Goal: Use online tool/utility: Utilize a website feature to perform a specific function

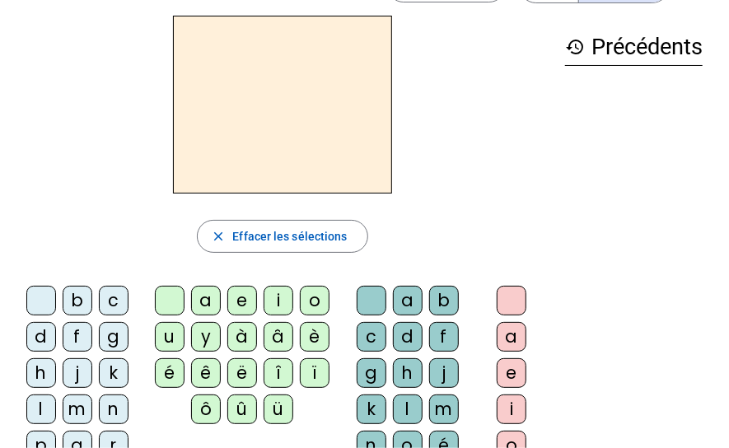
scroll to position [58, 0]
click at [71, 405] on div "m" at bounding box center [78, 409] width 30 height 30
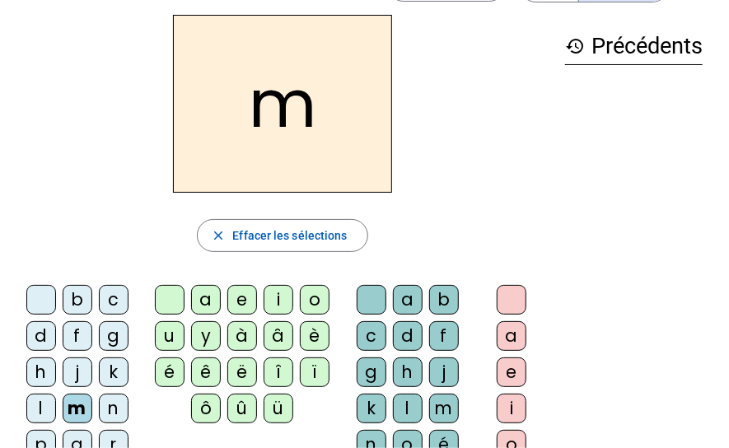
click at [204, 298] on div "a" at bounding box center [206, 300] width 30 height 30
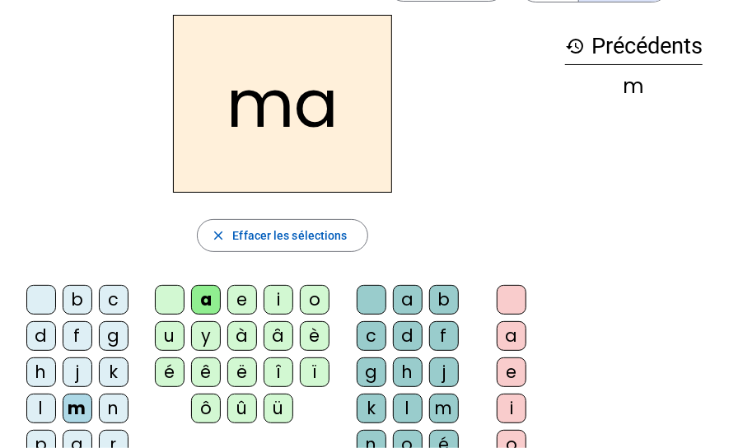
click at [37, 412] on div "l" at bounding box center [41, 409] width 30 height 30
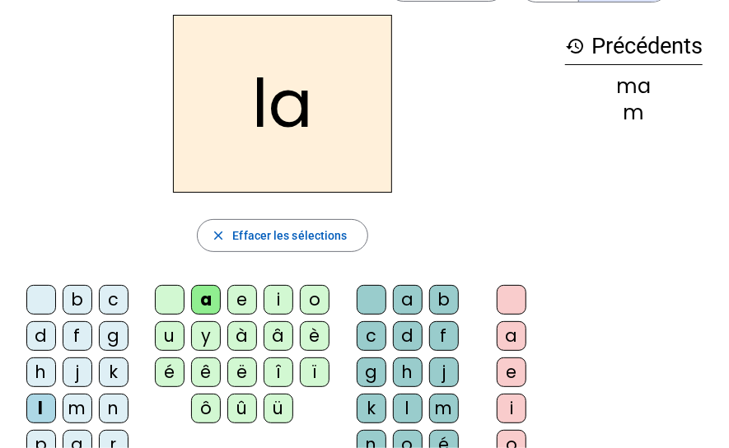
click at [245, 302] on div "e" at bounding box center [242, 300] width 30 height 30
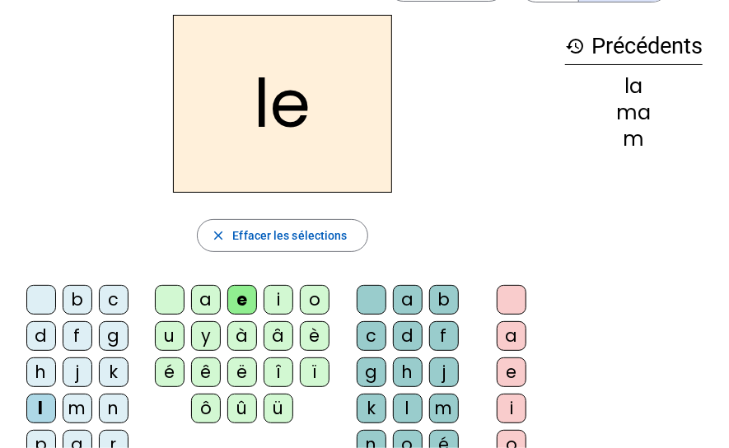
click at [43, 340] on div "d" at bounding box center [41, 336] width 30 height 30
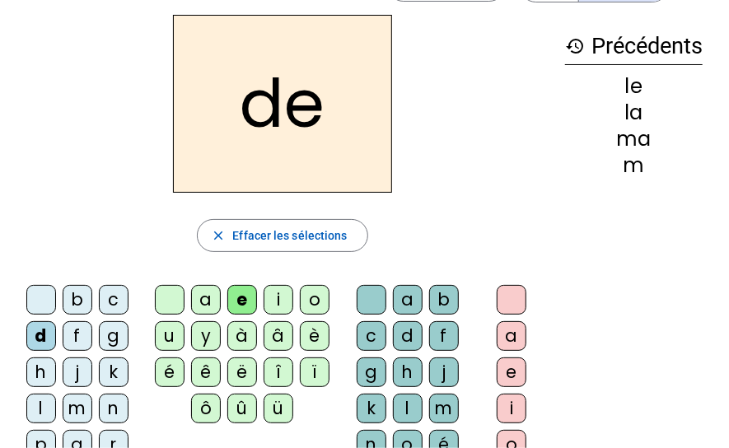
click at [171, 343] on div "u" at bounding box center [170, 336] width 30 height 30
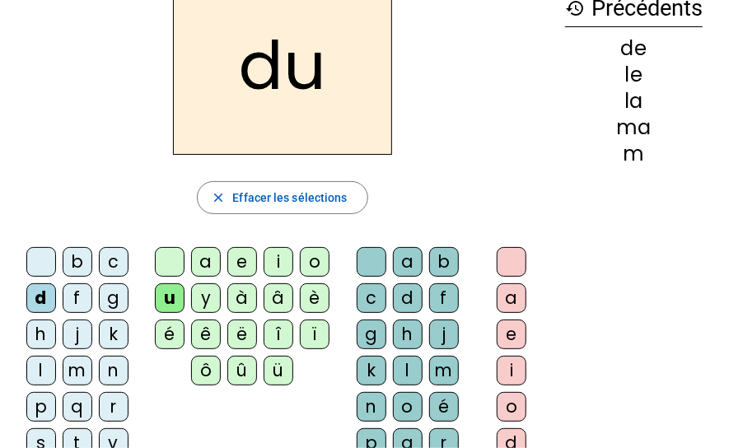
scroll to position [117, 0]
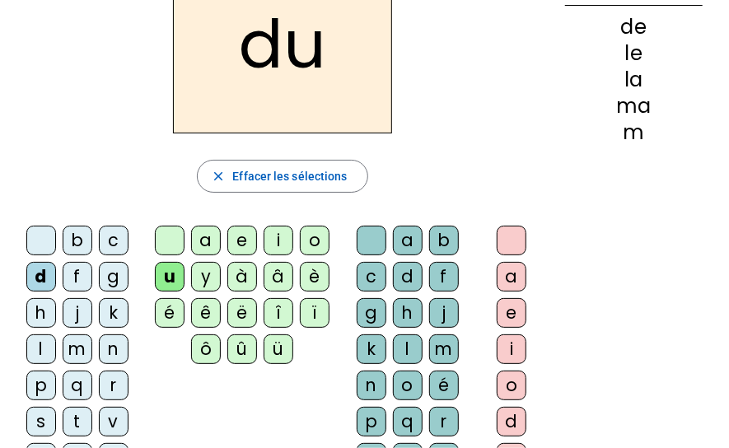
click at [77, 418] on div "t" at bounding box center [78, 422] width 30 height 30
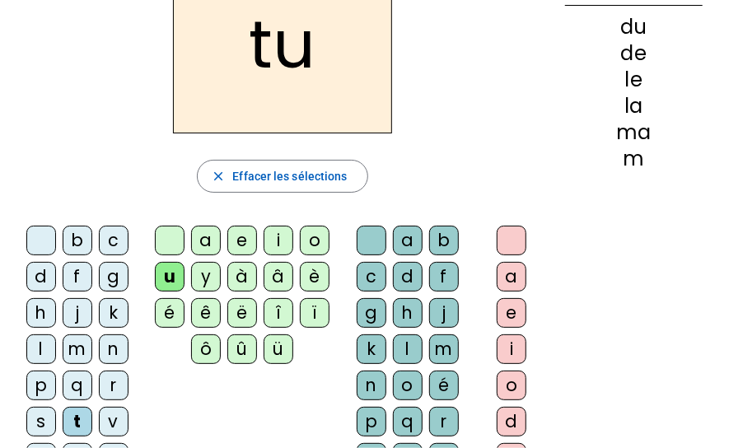
click at [209, 240] on div "a" at bounding box center [206, 241] width 30 height 30
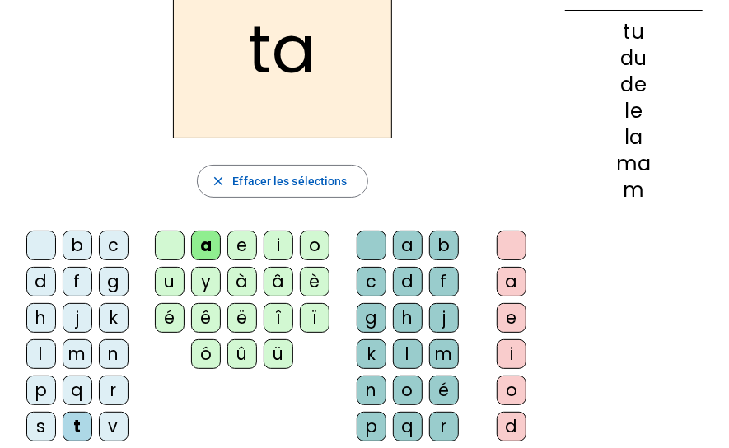
scroll to position [88, 0]
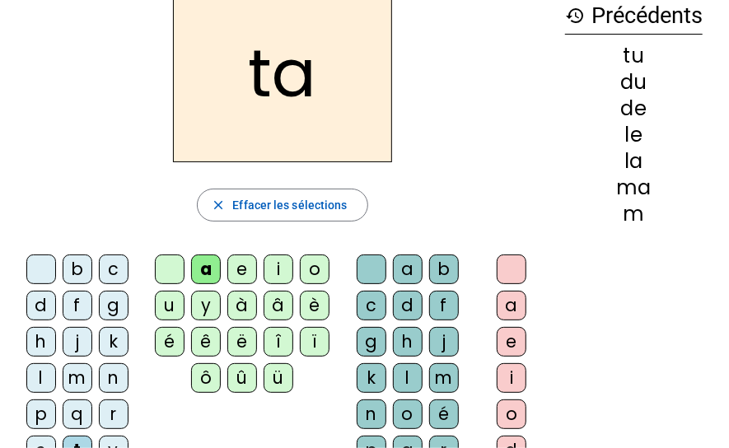
click at [240, 266] on div "e" at bounding box center [242, 270] width 30 height 30
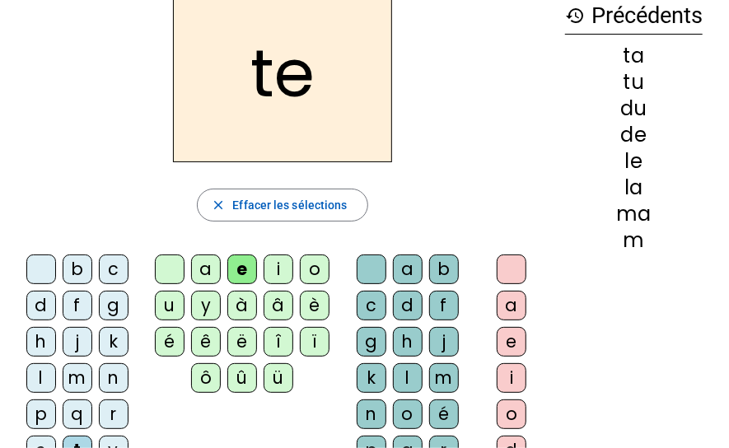
click at [74, 377] on div "m" at bounding box center [78, 378] width 30 height 30
